Goal: Task Accomplishment & Management: Complete application form

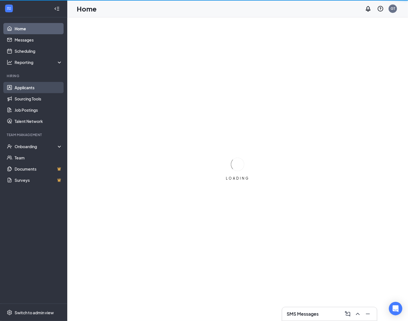
click at [27, 85] on link "Applicants" at bounding box center [39, 87] width 48 height 11
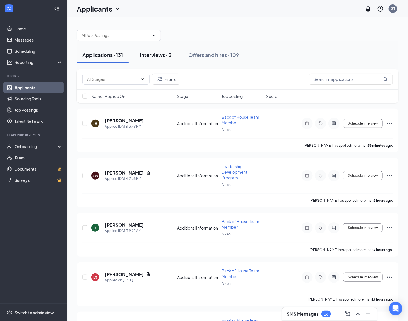
click at [153, 51] on div "Interviews · 3" at bounding box center [156, 54] width 32 height 7
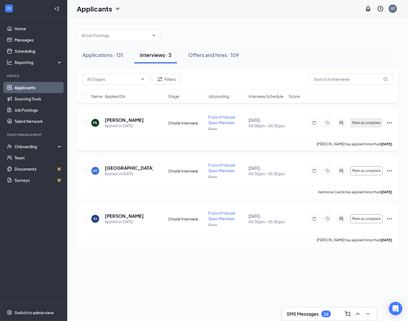
click at [365, 122] on span "Mark as complete" at bounding box center [366, 123] width 28 height 4
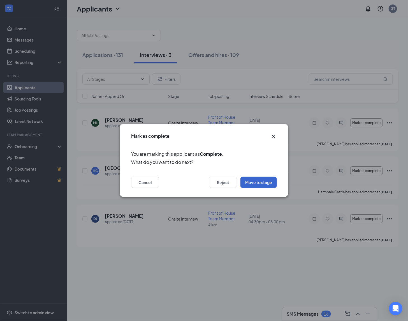
click at [257, 179] on button "Move to stage" at bounding box center [259, 182] width 36 height 11
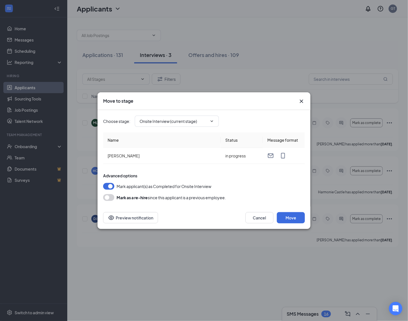
type input "Hiring Complete (final stage)"
click at [294, 217] on button "Move" at bounding box center [291, 217] width 28 height 11
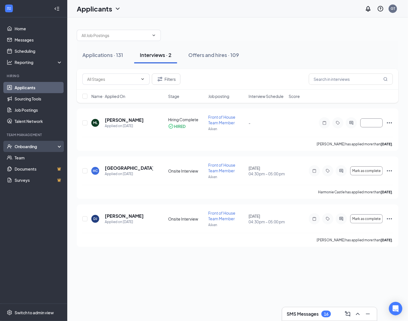
click at [40, 145] on div "Onboarding" at bounding box center [36, 147] width 43 height 6
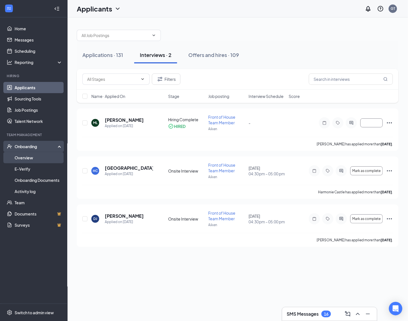
click at [39, 160] on link "Overview" at bounding box center [39, 157] width 48 height 11
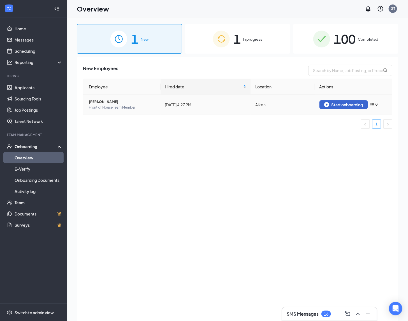
click at [345, 104] on div "Start onboarding" at bounding box center [343, 104] width 39 height 5
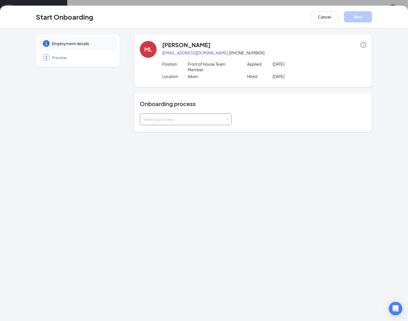
click at [215, 121] on div "Select a process" at bounding box center [185, 119] width 82 height 6
click at [207, 129] on span "Tax Forms, Direct Deposit, Employee Handbook" at bounding box center [185, 130] width 87 height 5
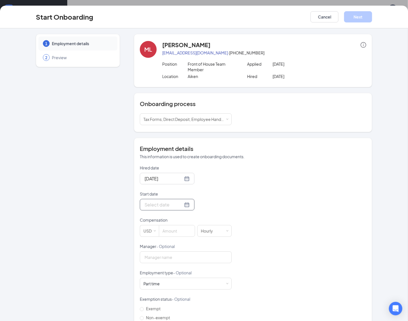
click at [167, 202] on input "Start date" at bounding box center [164, 204] width 38 height 7
type input "[DATE]"
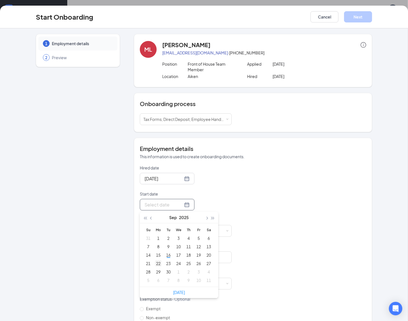
type input "[DATE]"
click at [156, 269] on div "29" at bounding box center [158, 271] width 7 height 7
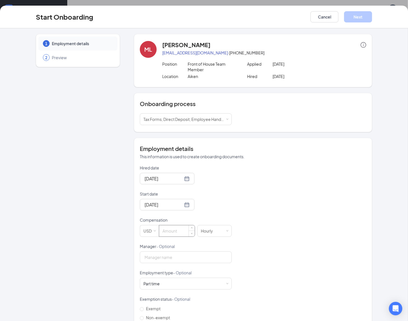
click at [174, 234] on input at bounding box center [177, 230] width 36 height 11
type input "11"
click at [173, 257] on input "Manager - Optional" at bounding box center [186, 257] width 92 height 12
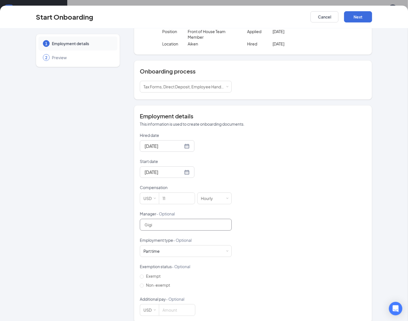
type input "Gigi"
click at [293, 215] on div "Hired date [DATE] Start date [DATE] [DATE] Su Mo Tu We Th Fr Sa 31 1 2 3 4 5 6 …" at bounding box center [253, 223] width 227 height 183
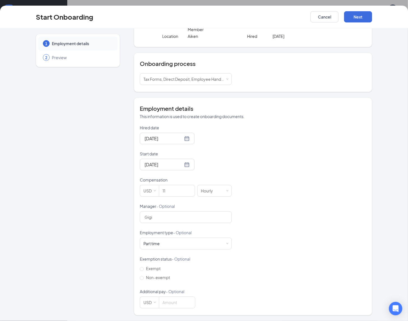
scroll to position [40, 0]
click at [360, 16] on button "Next" at bounding box center [358, 16] width 28 height 11
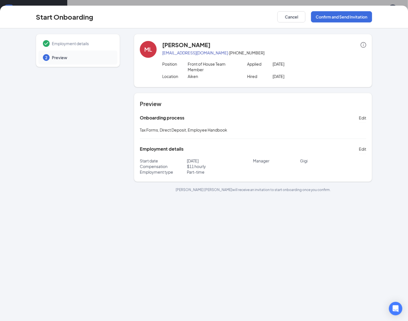
scroll to position [0, 0]
click at [344, 19] on button "Confirm and Send Invitation" at bounding box center [341, 16] width 61 height 11
